Goal: Information Seeking & Learning: Learn about a topic

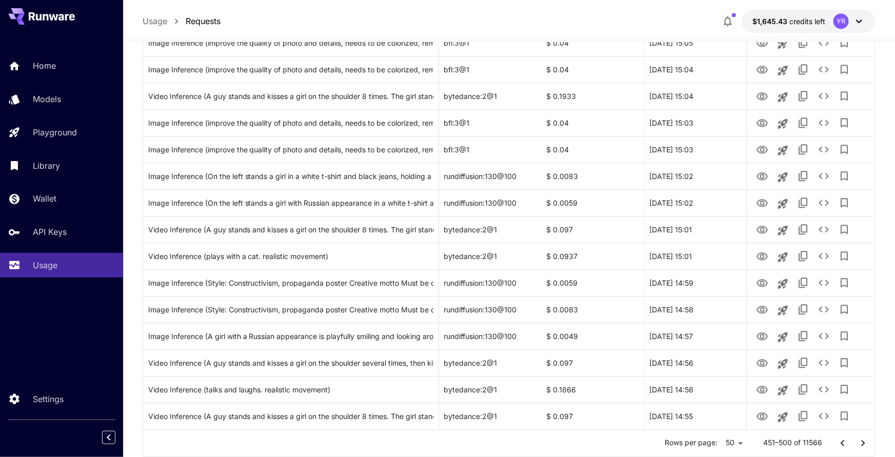
scroll to position [1136, 0]
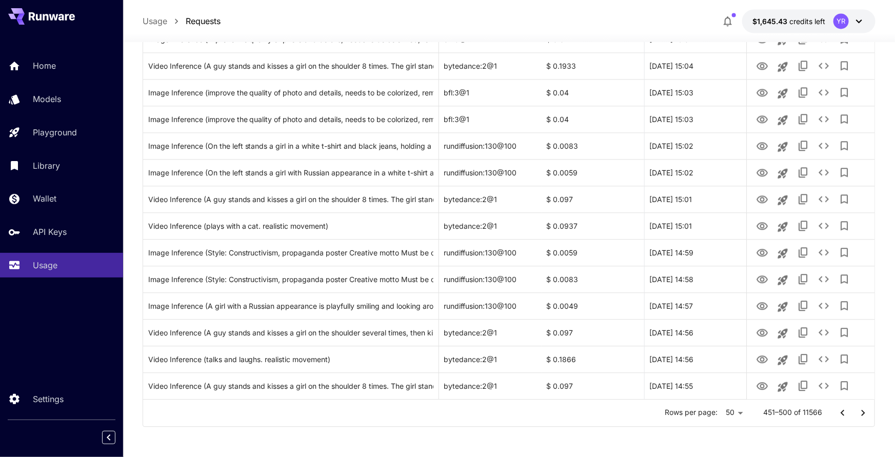
drag, startPoint x: 860, startPoint y: 412, endPoint x: 851, endPoint y: 409, distance: 9.2
click at [860, 412] on icon "Go to next page" at bounding box center [863, 413] width 12 height 12
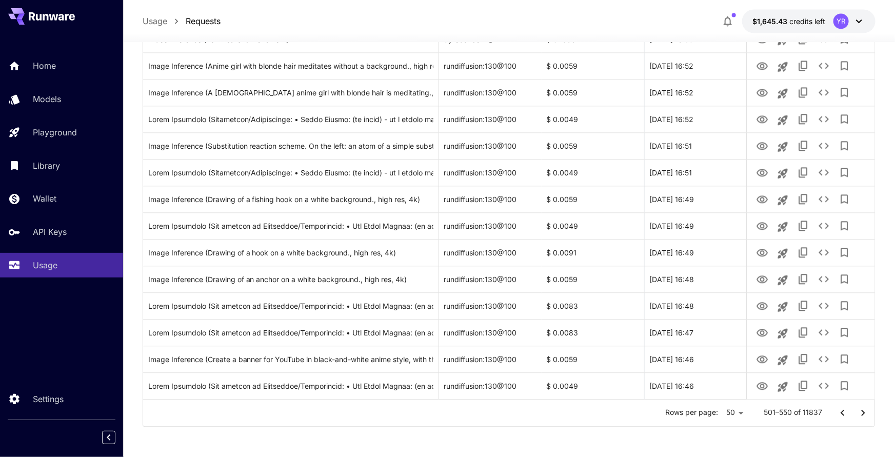
click at [864, 409] on icon "Go to next page" at bounding box center [863, 413] width 12 height 12
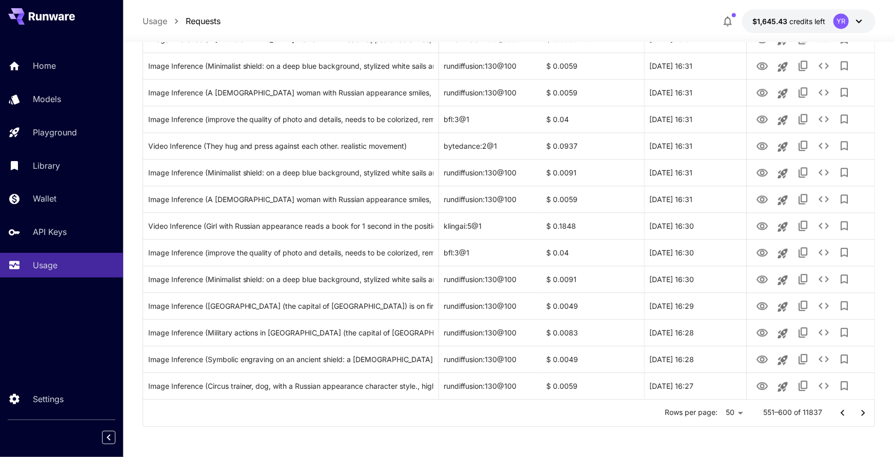
click at [858, 407] on icon "Go to next page" at bounding box center [863, 413] width 12 height 12
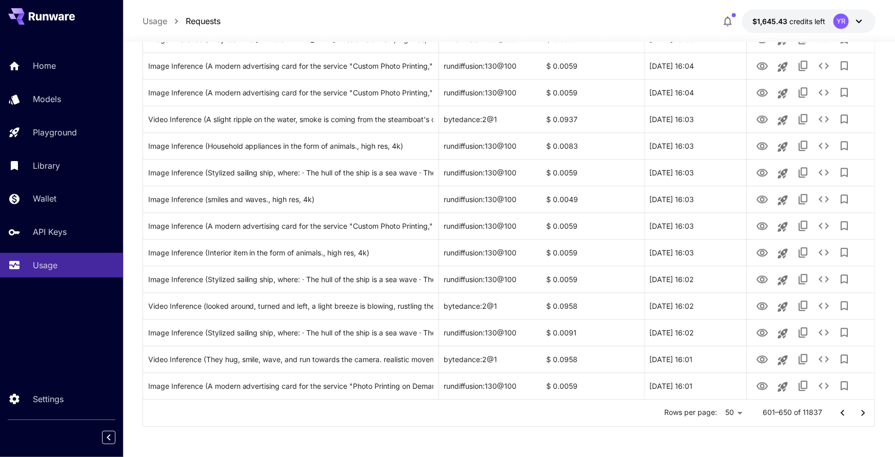
click at [860, 413] on icon "Go to next page" at bounding box center [863, 413] width 12 height 12
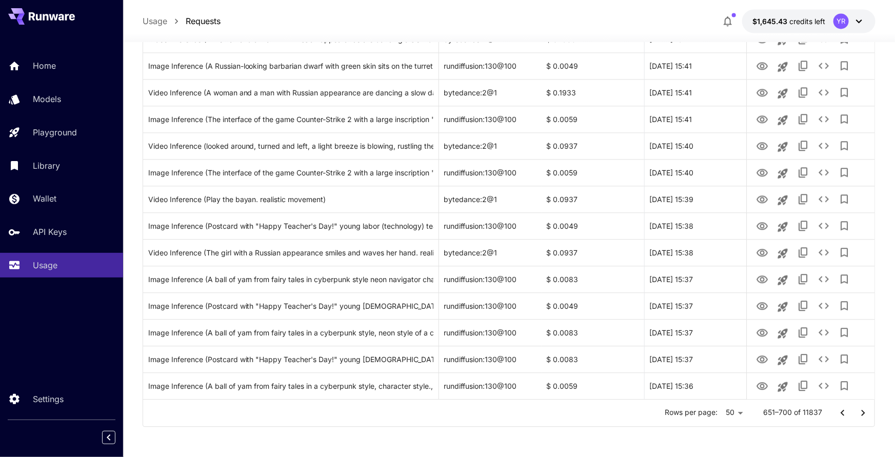
click at [855, 414] on button "Go to next page" at bounding box center [863, 413] width 21 height 21
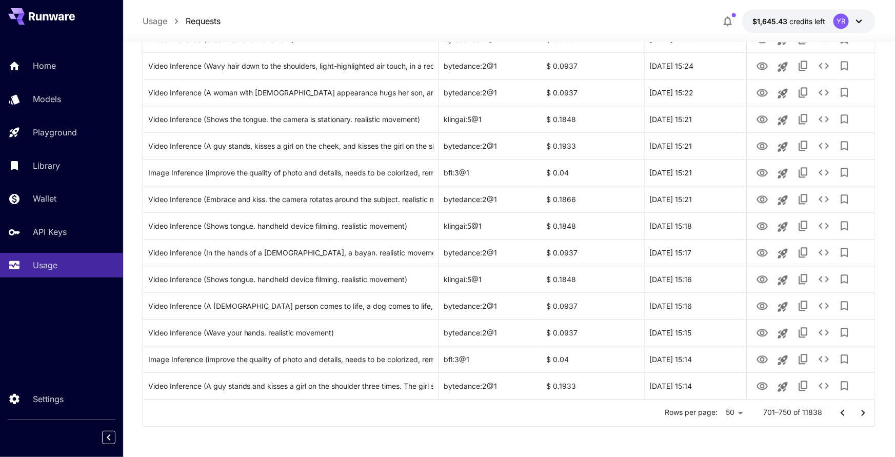
click at [861, 415] on icon "Go to next page" at bounding box center [863, 413] width 12 height 12
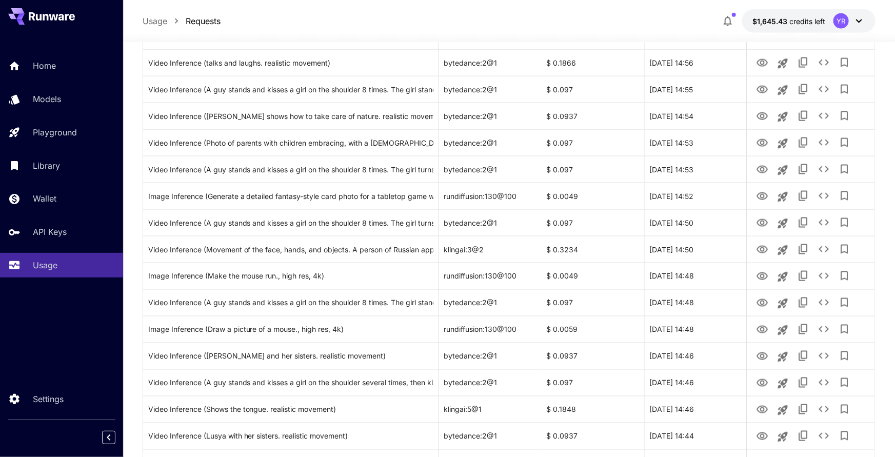
scroll to position [710, 0]
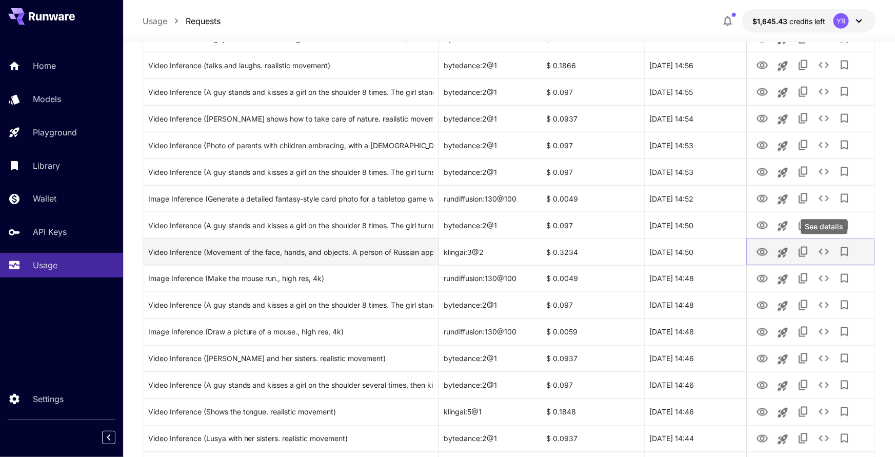
click at [827, 254] on icon "See details" at bounding box center [823, 252] width 12 height 12
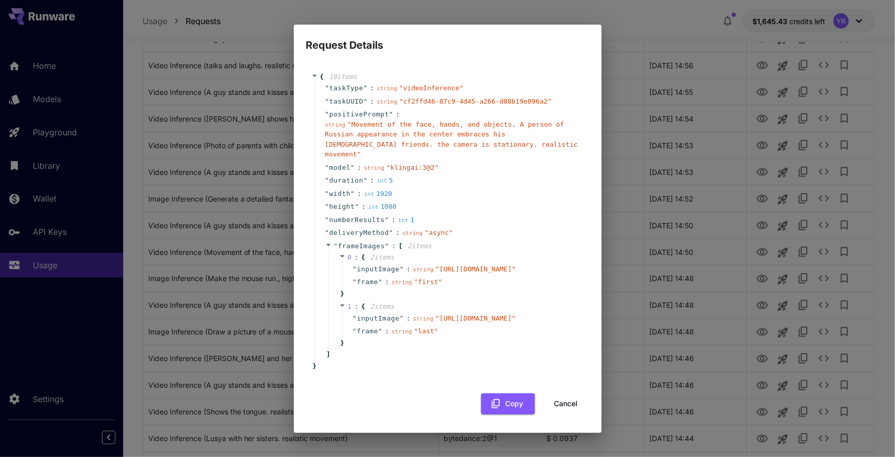
scroll to position [0, 0]
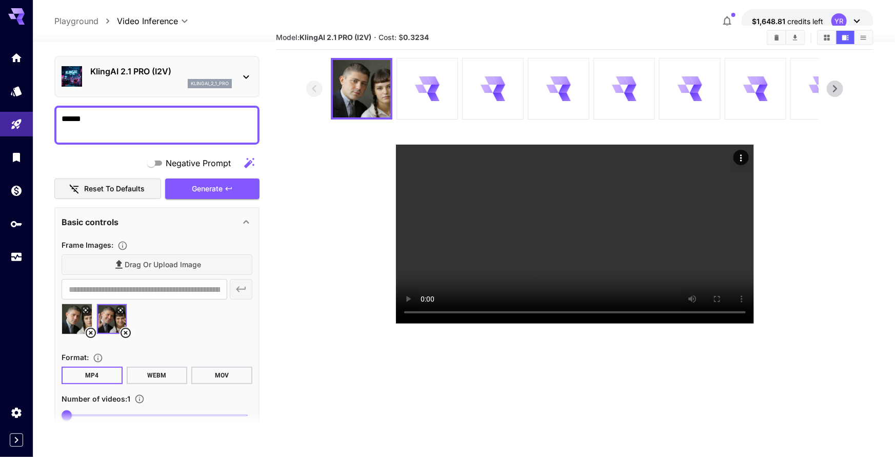
scroll to position [48, 0]
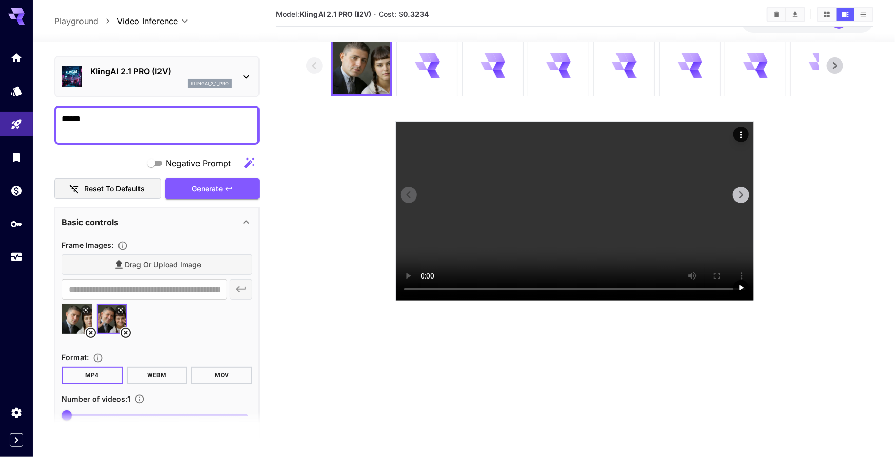
click at [496, 226] on video at bounding box center [575, 211] width 358 height 179
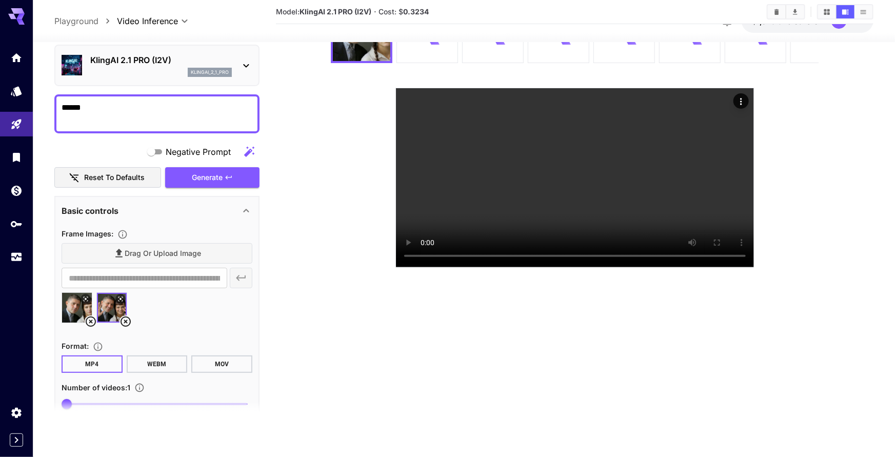
scroll to position [0, 0]
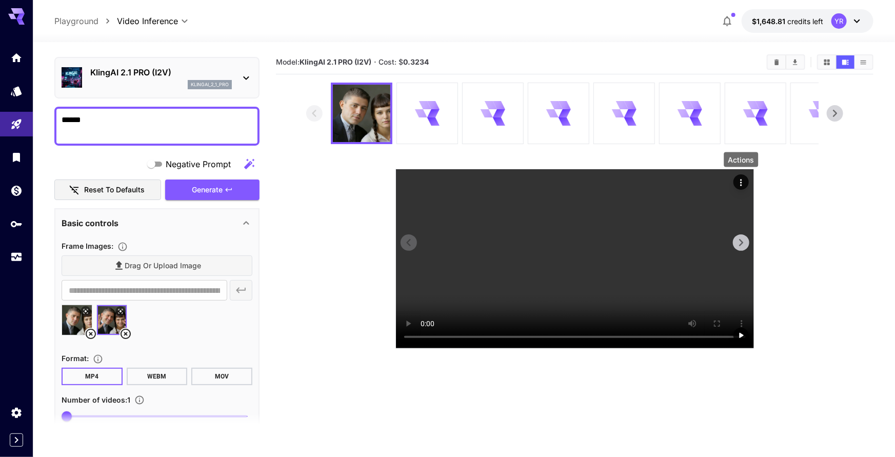
click at [745, 184] on icon "Actions" at bounding box center [741, 182] width 10 height 10
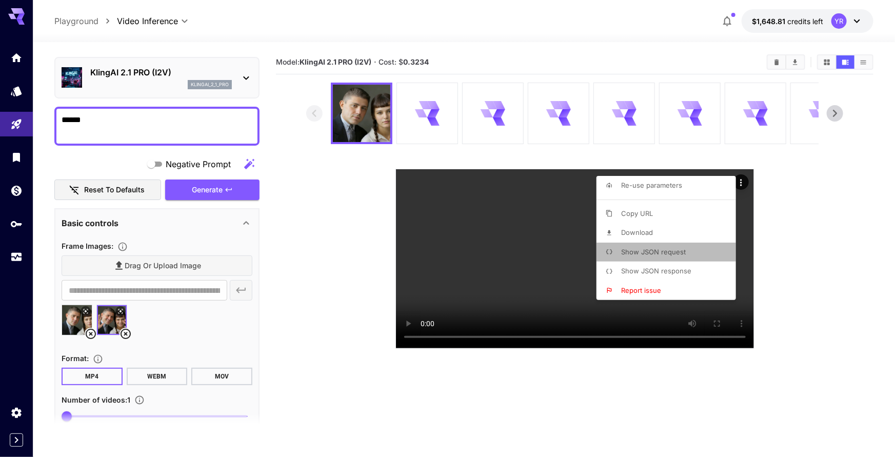
click at [648, 248] on span "Show JSON request" at bounding box center [653, 252] width 65 height 8
